Goal: Find specific page/section: Find specific page/section

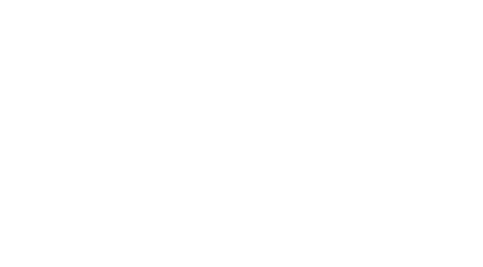
click at [190, 103] on div at bounding box center [241, 133] width 483 height 267
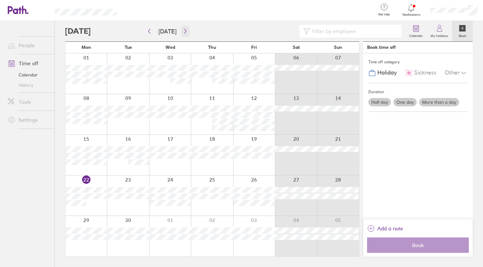
click at [183, 27] on button "button" at bounding box center [185, 31] width 8 height 11
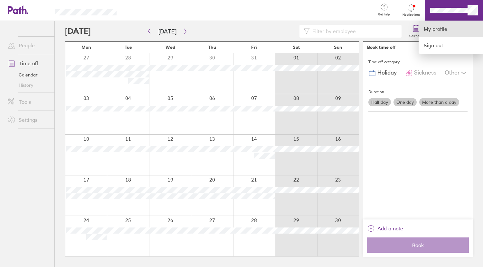
click at [436, 30] on link "My profile" at bounding box center [450, 29] width 64 height 16
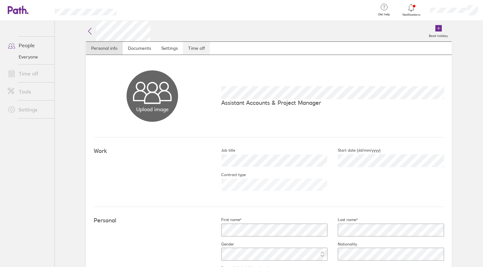
click at [191, 48] on link "Time off" at bounding box center [196, 48] width 27 height 13
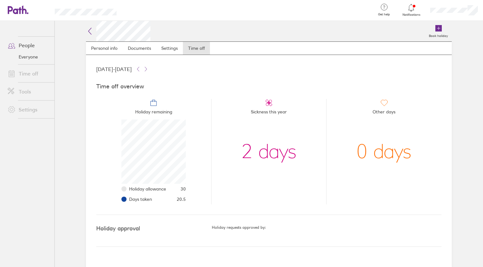
scroll to position [64, 64]
